Goal: Find specific page/section: Find specific page/section

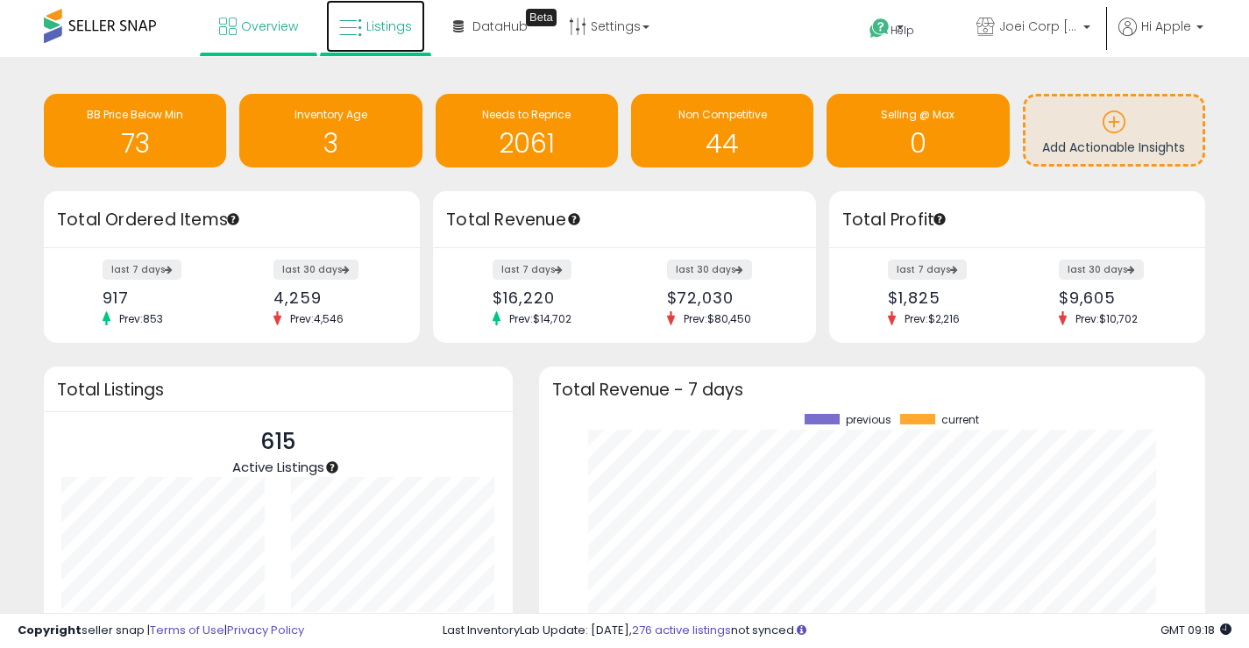
click at [387, 28] on span "Listings" at bounding box center [389, 27] width 46 height 18
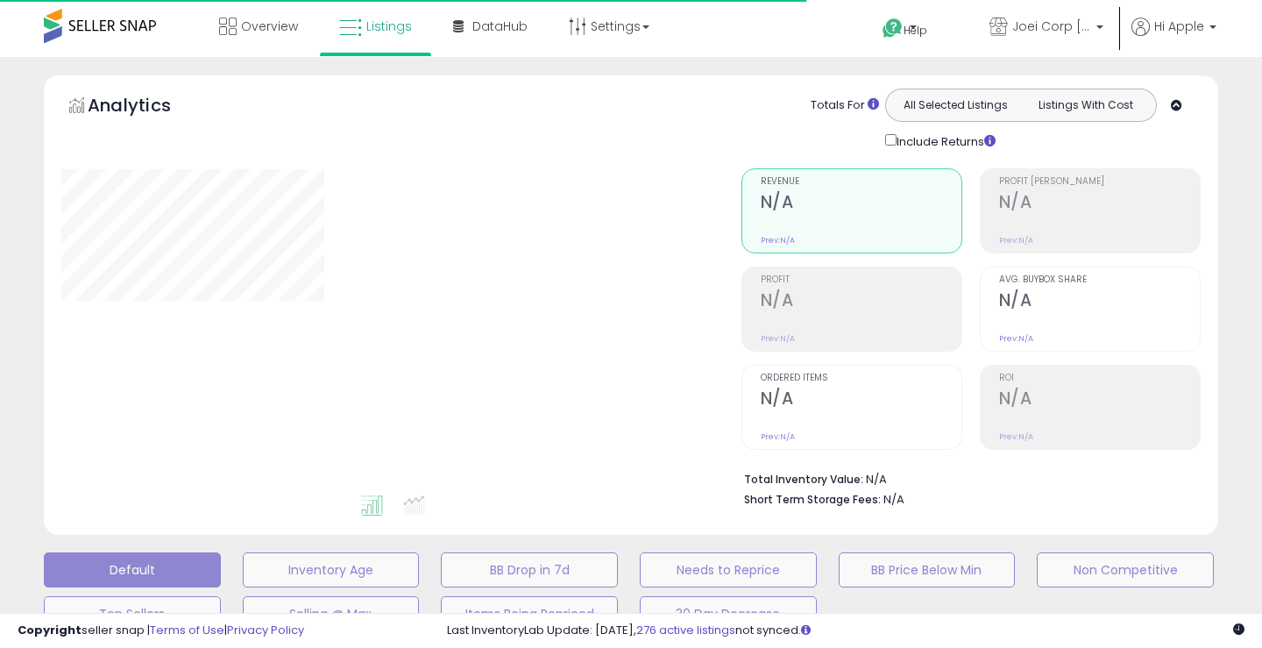
type input "**********"
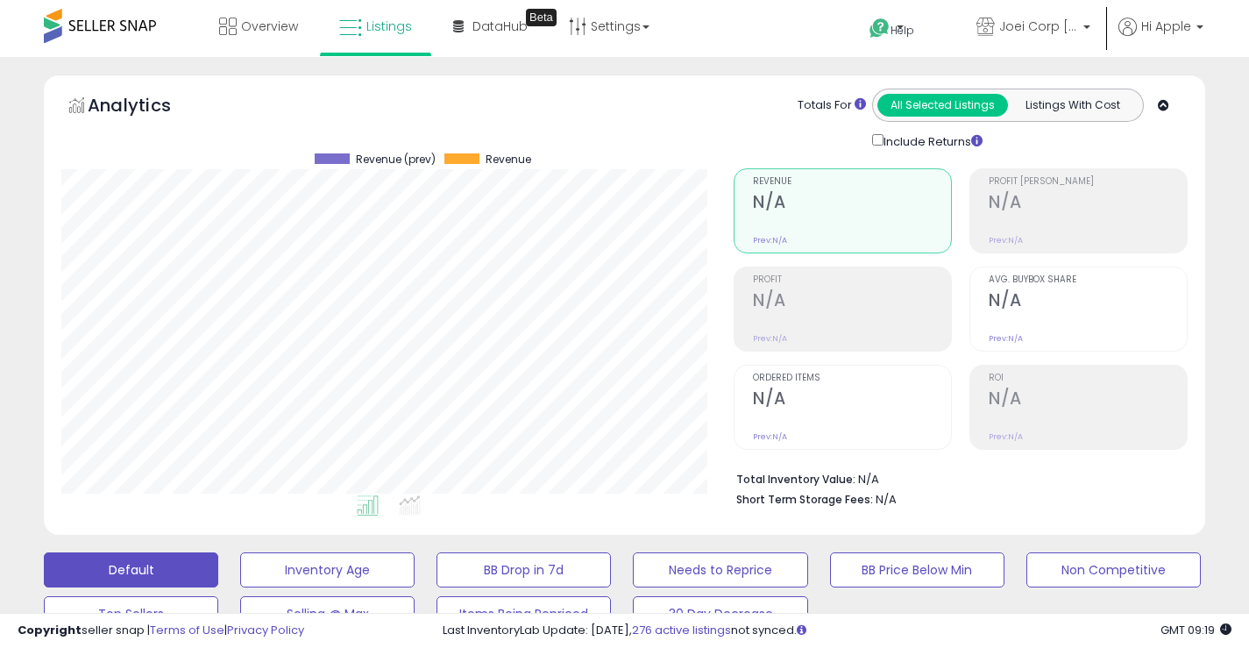
scroll to position [359, 672]
